Goal: Information Seeking & Learning: Find specific fact

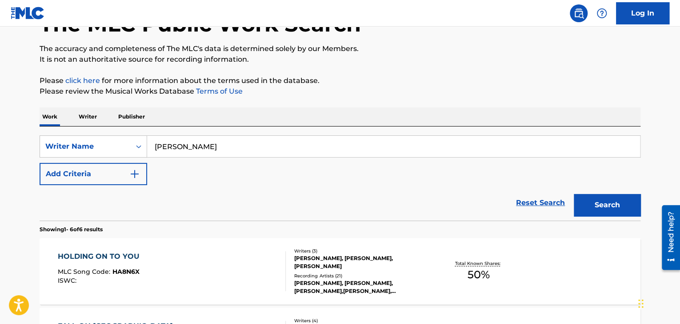
click at [574, 194] on button "Search" at bounding box center [607, 205] width 67 height 22
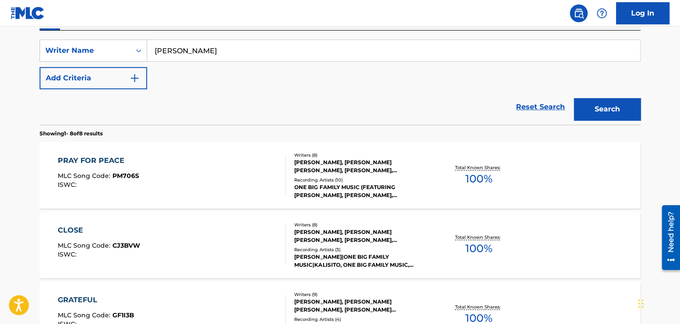
scroll to position [0, 0]
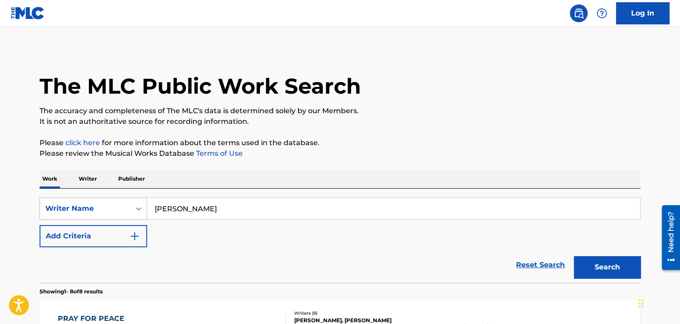
drag, startPoint x: 247, startPoint y: 211, endPoint x: 116, endPoint y: 209, distance: 130.7
click at [116, 209] on div "SearchWithCriteriaeefd854e-e213-4776-beeb-fe7bec388926 Writer Name [PERSON_NAME]" at bounding box center [340, 209] width 601 height 22
paste input "[PERSON_NAME]"
type input "[PERSON_NAME]"
click at [574, 256] on button "Search" at bounding box center [607, 267] width 67 height 22
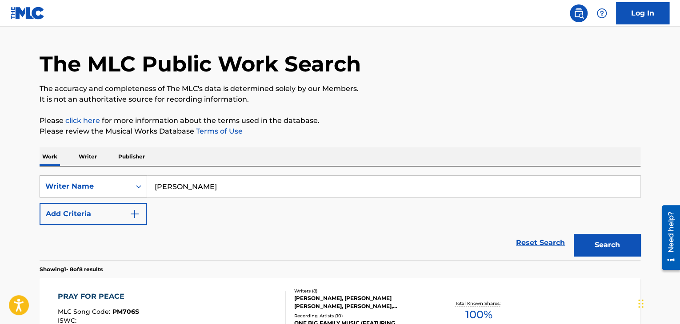
click at [94, 198] on div "Writer Name" at bounding box center [94, 187] width 108 height 22
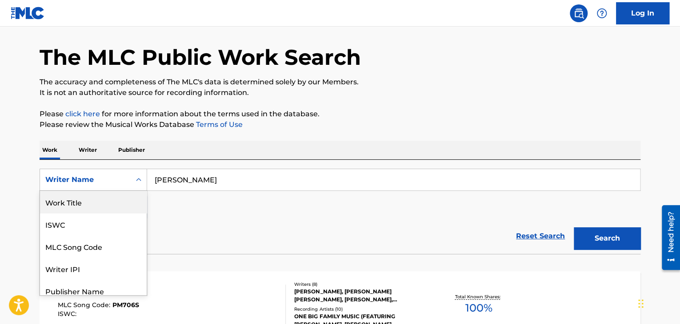
click at [79, 198] on div "Work Title" at bounding box center [93, 202] width 107 height 22
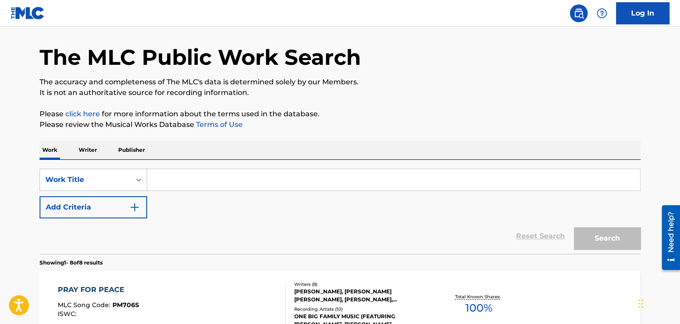
click at [197, 181] on input "Search Form" at bounding box center [393, 179] width 493 height 21
paste input "Promise of Life"
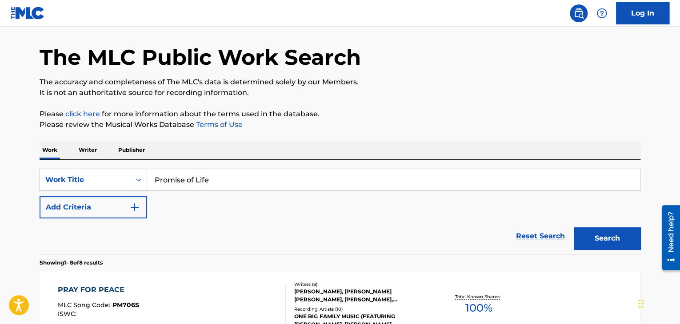
type input "Promise of Life"
click at [574, 228] on button "Search" at bounding box center [607, 239] width 67 height 22
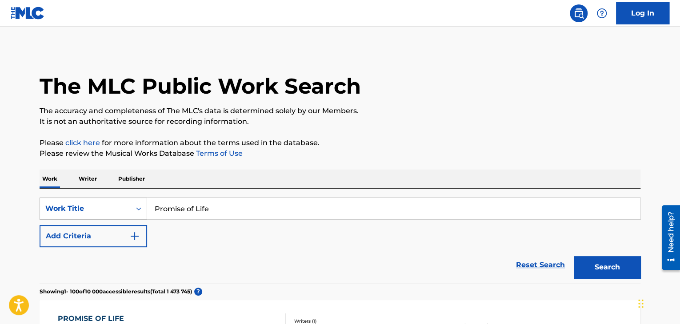
click at [86, 210] on div "Work Title" at bounding box center [94, 209] width 108 height 22
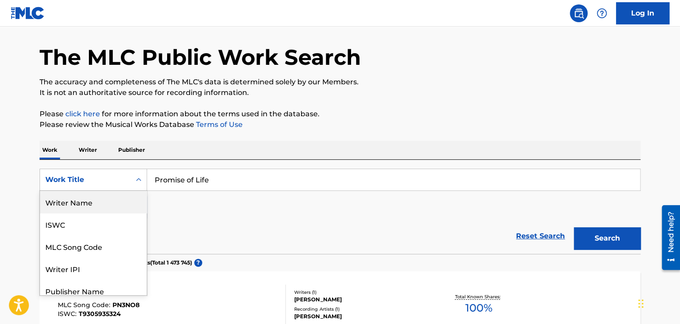
click at [82, 211] on div "Writer Name" at bounding box center [93, 202] width 107 height 22
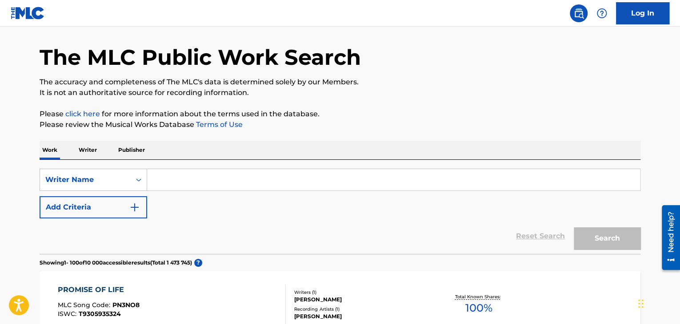
click at [193, 179] on input "Search Form" at bounding box center [393, 179] width 493 height 21
paste input "BRENNT [PERSON_NAME]"
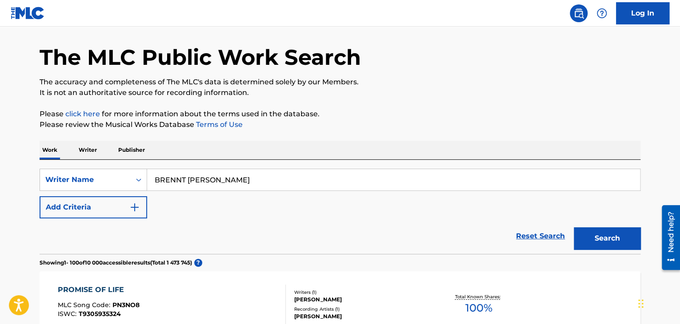
type input "BRENNT [PERSON_NAME]"
click at [574, 228] on button "Search" at bounding box center [607, 239] width 67 height 22
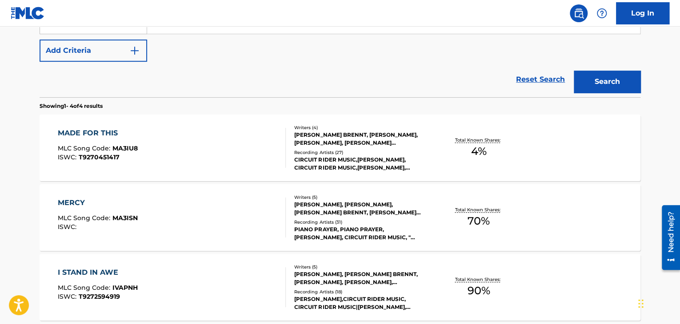
scroll to position [189, 0]
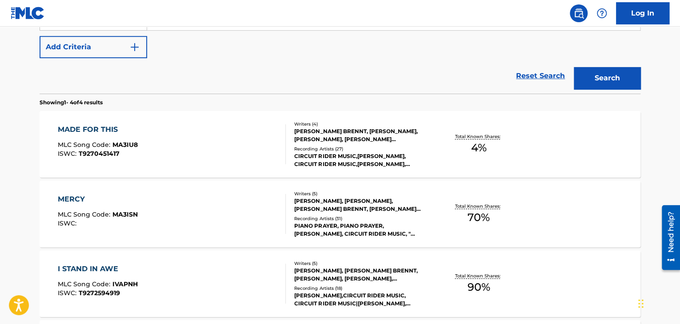
click at [84, 125] on div "MADE FOR THIS" at bounding box center [98, 129] width 80 height 11
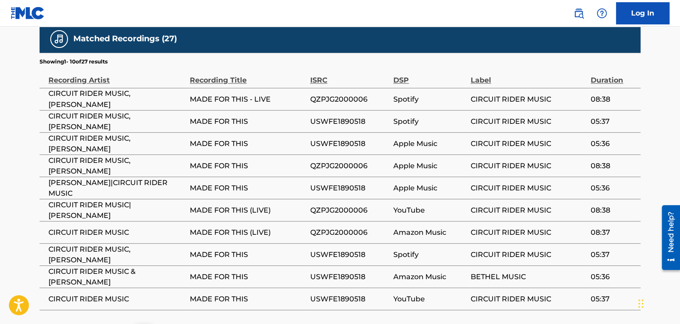
scroll to position [750, 0]
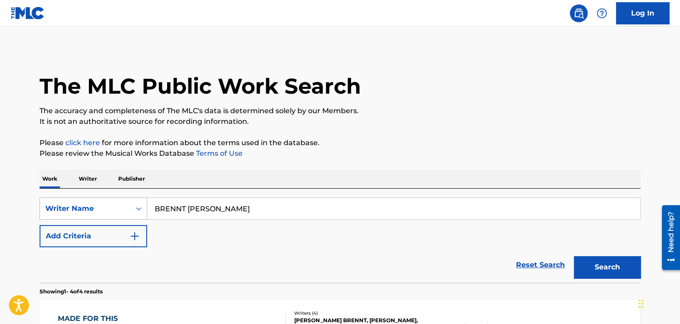
drag, startPoint x: 260, startPoint y: 208, endPoint x: 143, endPoint y: 220, distance: 117.9
click at [143, 220] on div "SearchWithCriteriad73d2fad-644c-45ee-8858-9d993634085a Writer Name [PERSON_NAME]" at bounding box center [340, 209] width 601 height 22
paste input "[PERSON_NAME] Brennt"
type input "[PERSON_NAME] Brennt"
click at [574, 256] on button "Search" at bounding box center [607, 267] width 67 height 22
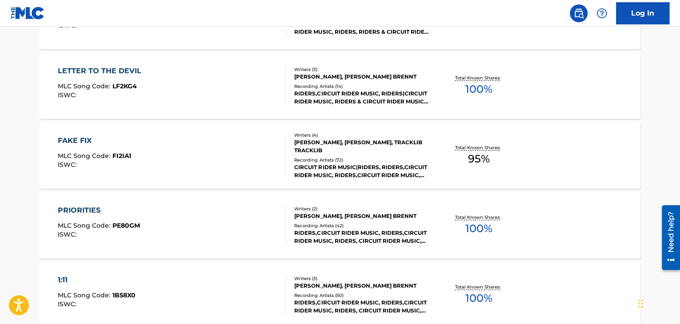
scroll to position [389, 0]
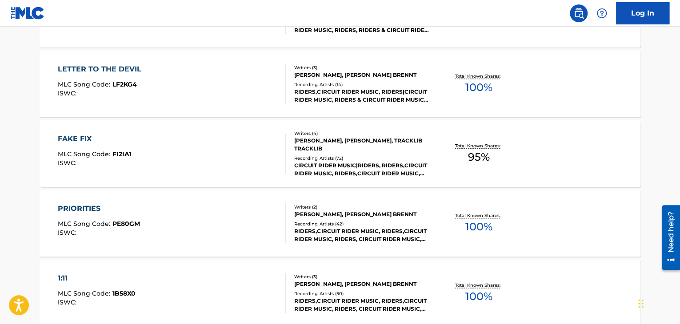
click at [329, 214] on div "[PERSON_NAME], [PERSON_NAME] BRENNT" at bounding box center [361, 215] width 134 height 8
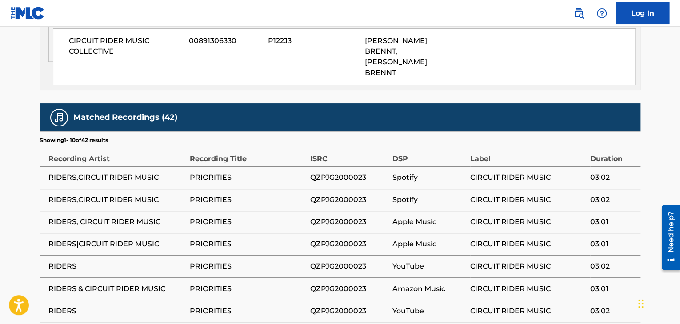
scroll to position [575, 0]
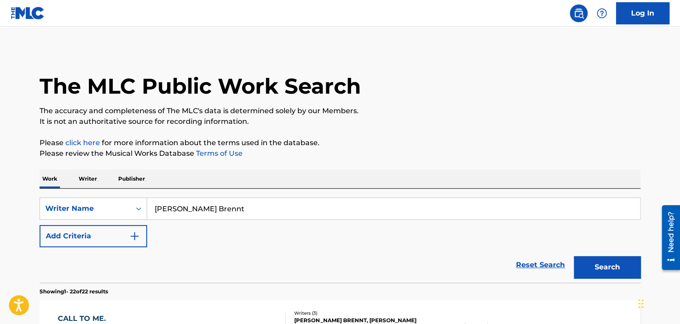
drag, startPoint x: 246, startPoint y: 211, endPoint x: 59, endPoint y: 220, distance: 187.3
click at [59, 220] on div "SearchWithCriteriad73d2fad-644c-45ee-8858-9d993634085a Writer Name [PERSON_NAME…" at bounding box center [340, 223] width 601 height 50
paste input "[PERSON_NAME]"
type input "[PERSON_NAME]"
click at [574, 256] on button "Search" at bounding box center [607, 267] width 67 height 22
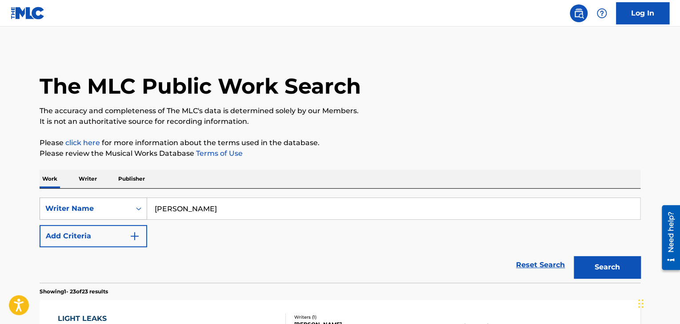
drag, startPoint x: 224, startPoint y: 215, endPoint x: 68, endPoint y: 210, distance: 156.1
click at [68, 210] on div "SearchWithCriteriad73d2fad-644c-45ee-8858-9d993634085a Writer Name [PERSON_NAME]" at bounding box center [340, 209] width 601 height 22
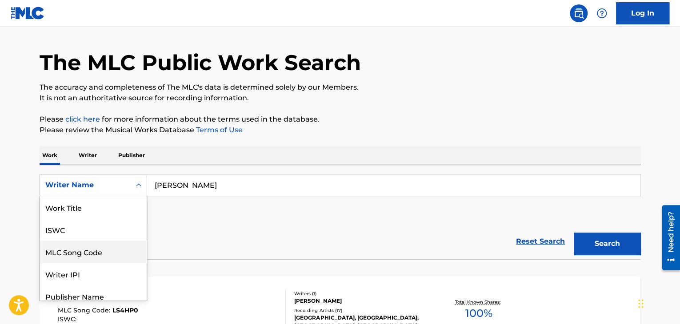
click at [68, 196] on div "8 results available. Use Up and Down to choose options, press Enter to select t…" at bounding box center [94, 185] width 108 height 22
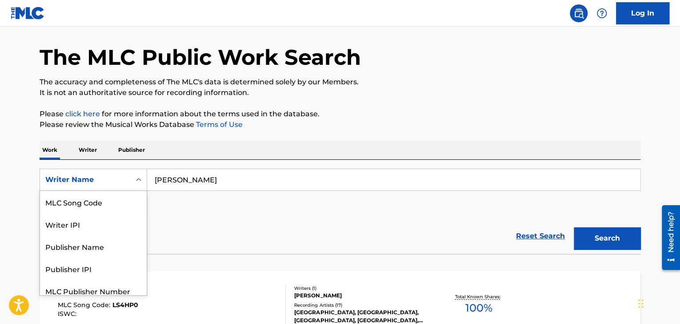
scroll to position [0, 0]
click at [68, 210] on div "Work Title" at bounding box center [93, 202] width 107 height 22
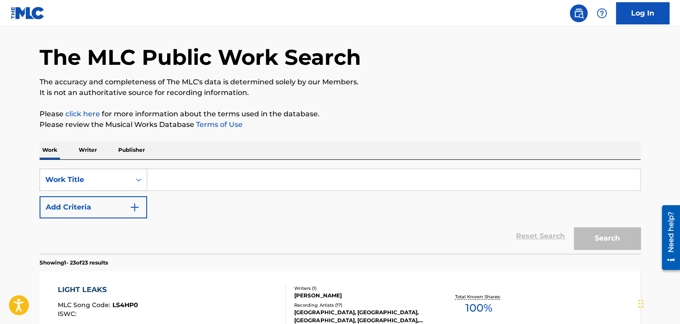
click at [208, 180] on input "Search Form" at bounding box center [393, 179] width 493 height 21
paste input "Lord hear me"
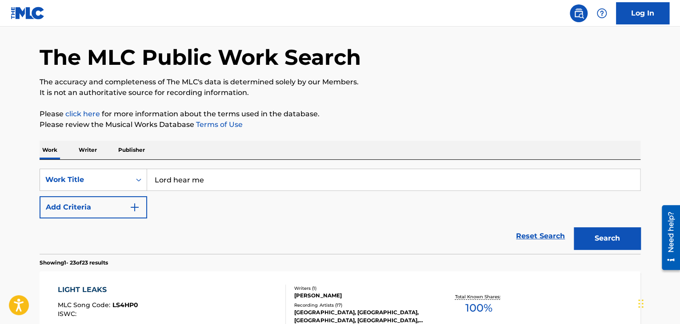
type input "Lord hear me"
click at [574, 228] on button "Search" at bounding box center [607, 239] width 67 height 22
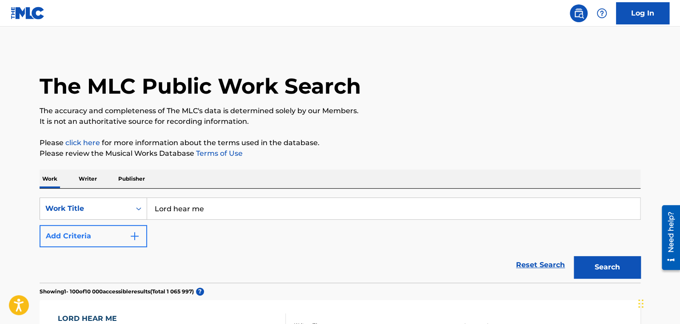
drag, startPoint x: 246, startPoint y: 208, endPoint x: 91, endPoint y: 225, distance: 156.0
click at [91, 225] on div "SearchWithCriteria4e77ef99-a49b-4579-bf47-a01077f7c32c Work Title Lord hear me …" at bounding box center [340, 223] width 601 height 50
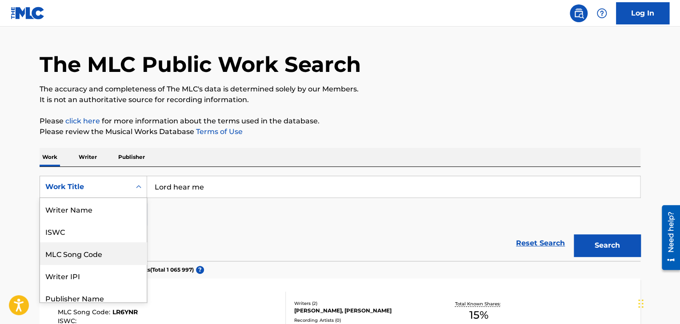
click at [107, 198] on div "8 results available. Use Up and Down to choose options, press Enter to select t…" at bounding box center [94, 187] width 108 height 22
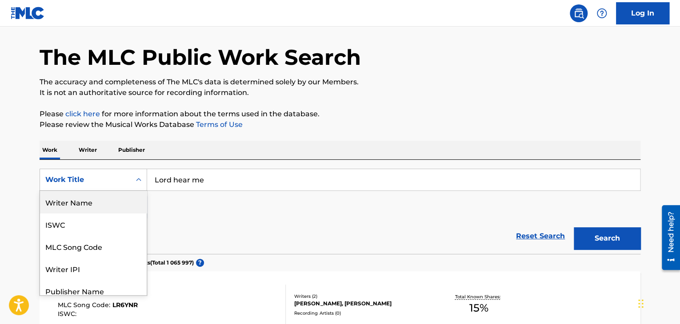
click at [97, 208] on div "Writer Name" at bounding box center [93, 202] width 107 height 22
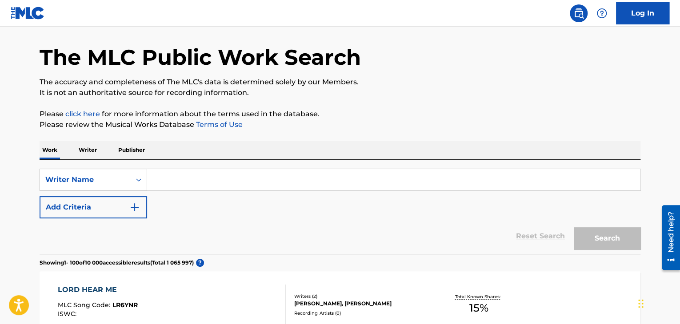
click at [160, 188] on input "Search Form" at bounding box center [393, 179] width 493 height 21
paste input "[PERSON_NAME]"
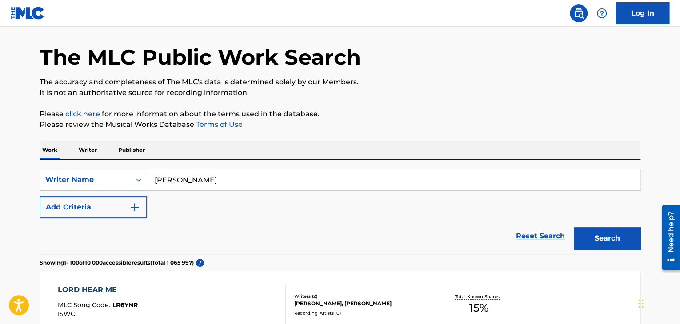
click at [574, 228] on button "Search" at bounding box center [607, 239] width 67 height 22
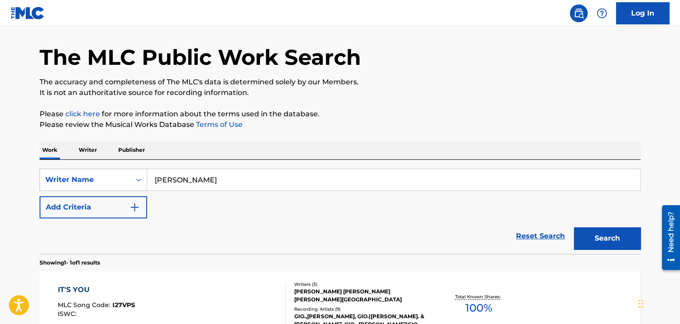
scroll to position [113, 0]
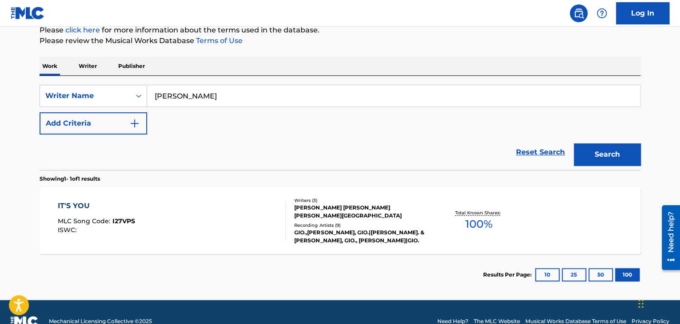
drag, startPoint x: 218, startPoint y: 96, endPoint x: 193, endPoint y: 97, distance: 25.3
click at [193, 97] on input "[PERSON_NAME]" at bounding box center [393, 95] width 493 height 21
click at [153, 95] on input "[PERSON_NAME]" at bounding box center [393, 95] width 493 height 21
paste input "[PERSON_NAME]"
click at [574, 144] on button "Search" at bounding box center [607, 155] width 67 height 22
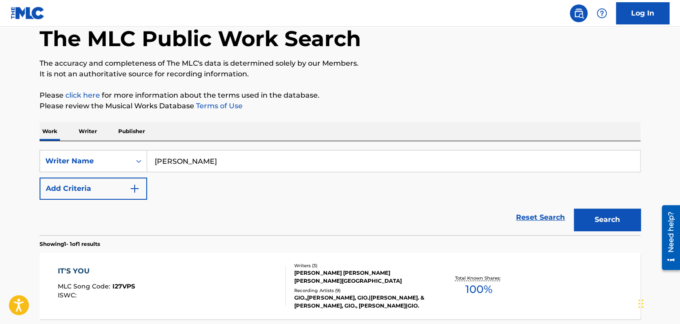
scroll to position [13, 0]
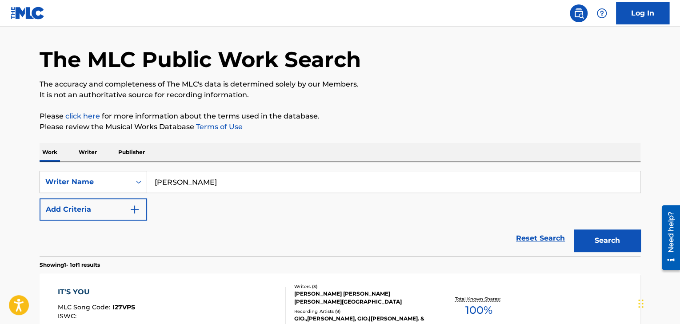
click at [84, 193] on div "Writer Name" at bounding box center [94, 182] width 108 height 22
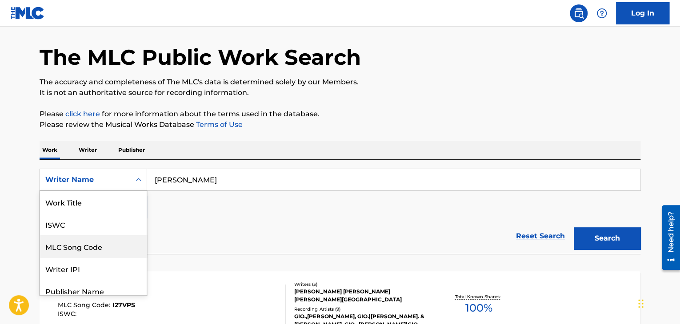
scroll to position [44, 0]
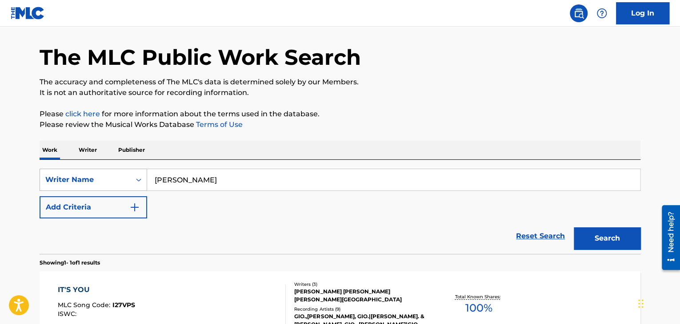
drag, startPoint x: 238, startPoint y: 179, endPoint x: 137, endPoint y: 184, distance: 101.0
click at [137, 184] on div "SearchWithCriteriaf17894c1-148c-4076-ba8d-a2d317464da9 Writer Name [PERSON_NAME]" at bounding box center [340, 180] width 601 height 22
paste input "[PERSON_NAME]"
click at [574, 228] on button "Search" at bounding box center [607, 239] width 67 height 22
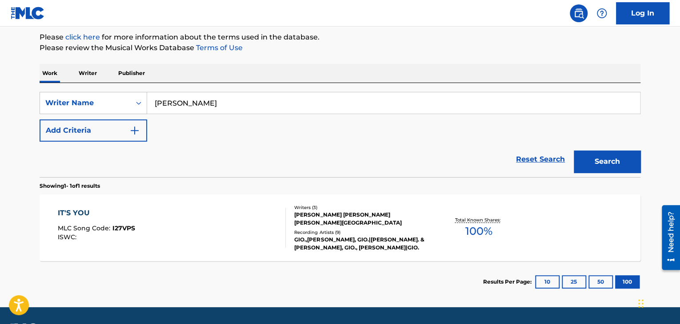
click at [574, 151] on button "Search" at bounding box center [607, 162] width 67 height 22
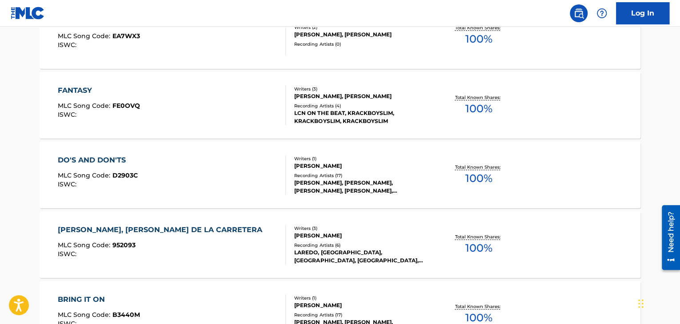
scroll to position [0, 0]
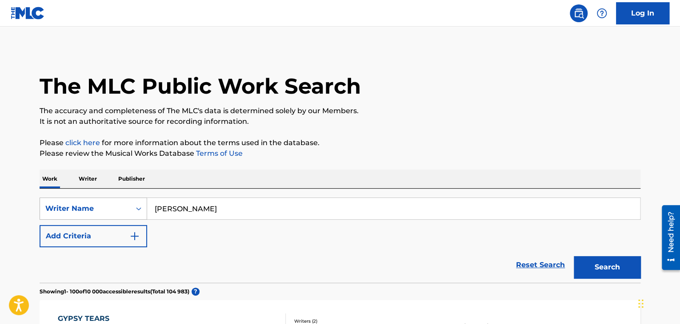
drag, startPoint x: 159, startPoint y: 214, endPoint x: 90, endPoint y: 215, distance: 68.5
click at [90, 215] on div "SearchWithCriteriaf17894c1-148c-4076-ba8d-a2d317464da9 Writer Name [PERSON_NAME]" at bounding box center [340, 209] width 601 height 22
paste input "[PERSON_NAME]"
click at [574, 256] on button "Search" at bounding box center [607, 267] width 67 height 22
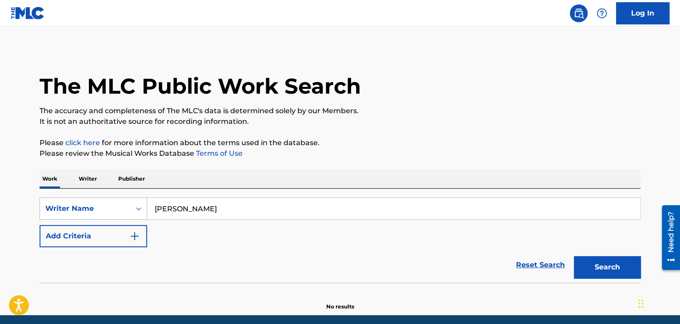
drag, startPoint x: 206, startPoint y: 208, endPoint x: 130, endPoint y: 210, distance: 76.0
click at [130, 210] on div "SearchWithCriteriaf17894c1-148c-4076-ba8d-a2d317464da9 Writer Name [PERSON_NAME]" at bounding box center [340, 209] width 601 height 22
click at [155, 212] on input "[PERSON_NAME]" at bounding box center [393, 208] width 493 height 21
paste input "[PERSON_NAME]"
drag, startPoint x: 178, startPoint y: 210, endPoint x: 71, endPoint y: 206, distance: 106.7
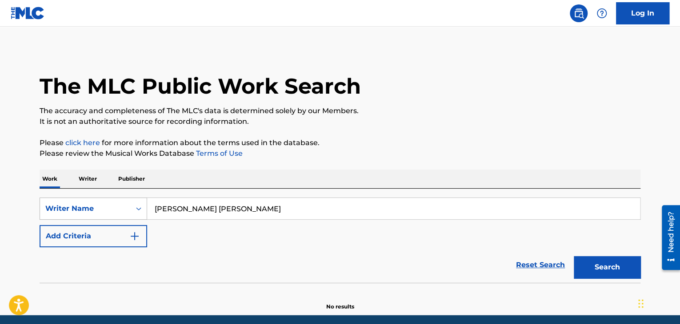
click at [71, 206] on div "SearchWithCriteriaf17894c1-148c-4076-ba8d-a2d317464da9 Writer Name [PERSON_NAME…" at bounding box center [340, 209] width 601 height 22
drag, startPoint x: 252, startPoint y: 207, endPoint x: 205, endPoint y: 214, distance: 46.8
click at [205, 214] on input "[PERSON_NAME] [PERSON_NAME]" at bounding box center [393, 208] width 493 height 21
click at [626, 266] on button "Search" at bounding box center [607, 267] width 67 height 22
drag, startPoint x: 219, startPoint y: 211, endPoint x: 147, endPoint y: 214, distance: 72.1
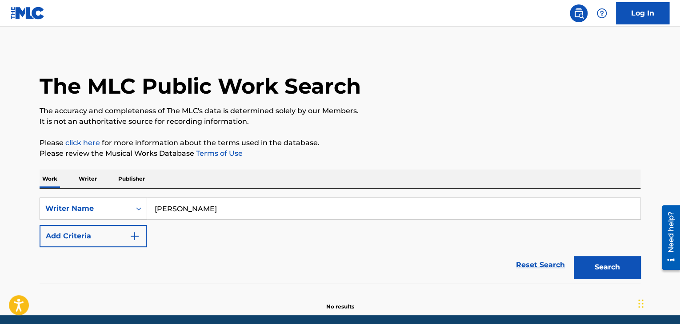
click at [147, 214] on input "[PERSON_NAME]" at bounding box center [393, 208] width 493 height 21
paste input "[PERSON_NAME]"
click at [596, 270] on button "Search" at bounding box center [607, 267] width 67 height 22
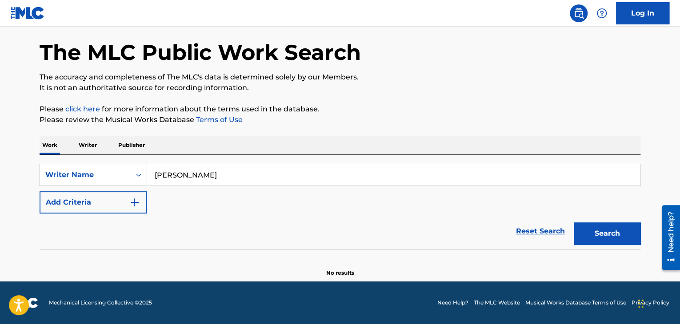
drag, startPoint x: 212, startPoint y: 176, endPoint x: 229, endPoint y: 144, distance: 36.8
click at [142, 176] on div "SearchWithCriteriaf17894c1-148c-4076-ba8d-a2d317464da9 Writer Name [PERSON_NAME]" at bounding box center [340, 175] width 601 height 22
paste input "[PERSON_NAME]"
type input "[PERSON_NAME]"
click at [574, 223] on button "Search" at bounding box center [607, 234] width 67 height 22
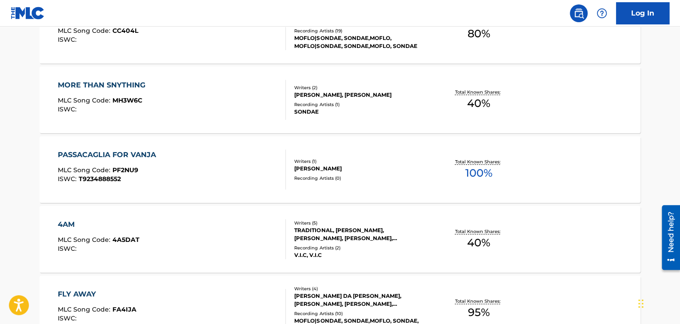
scroll to position [373, 0]
